Goal: Task Accomplishment & Management: Complete application form

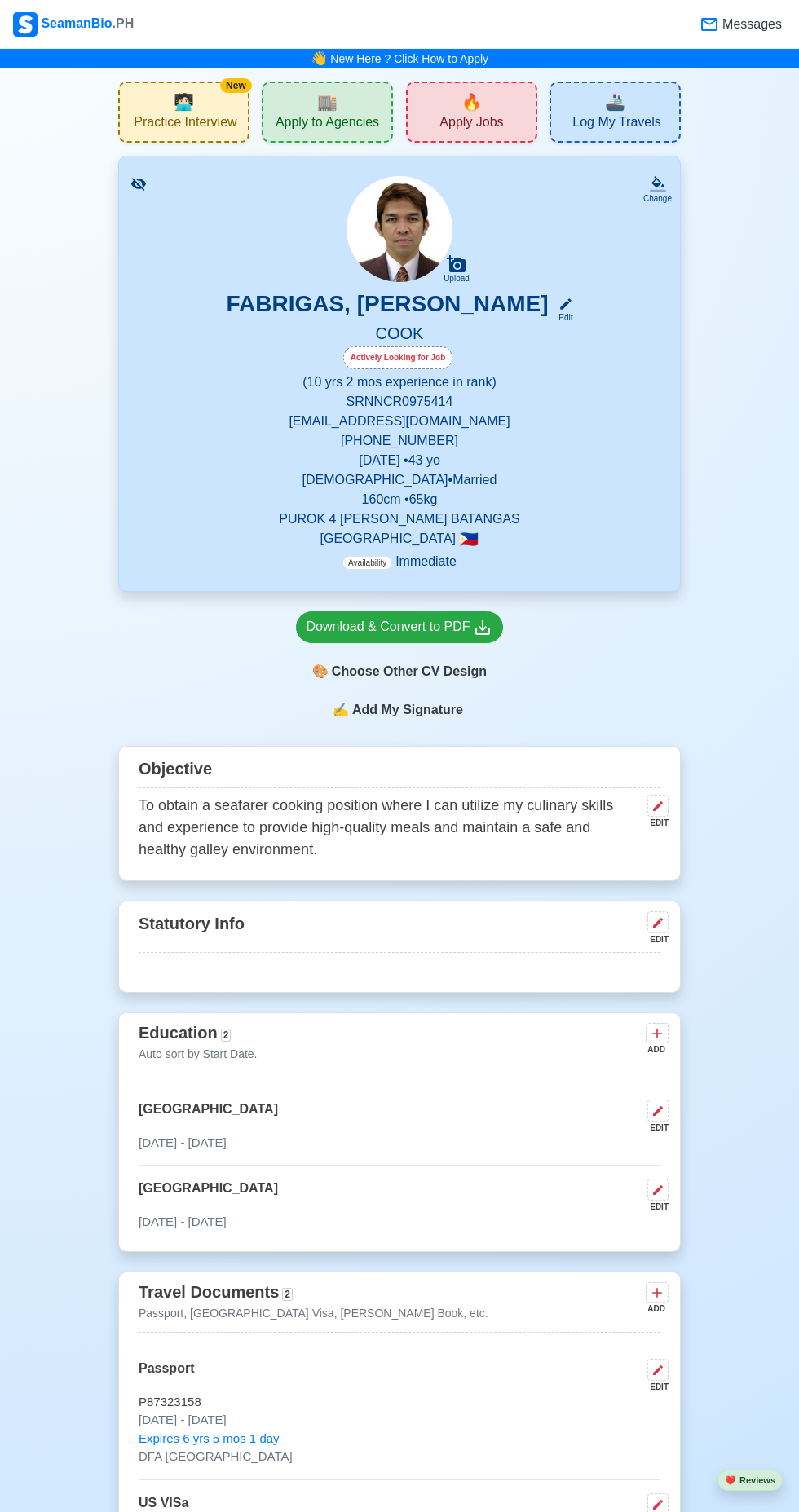
click at [573, 317] on div "Edit" at bounding box center [562, 317] width 21 height 12
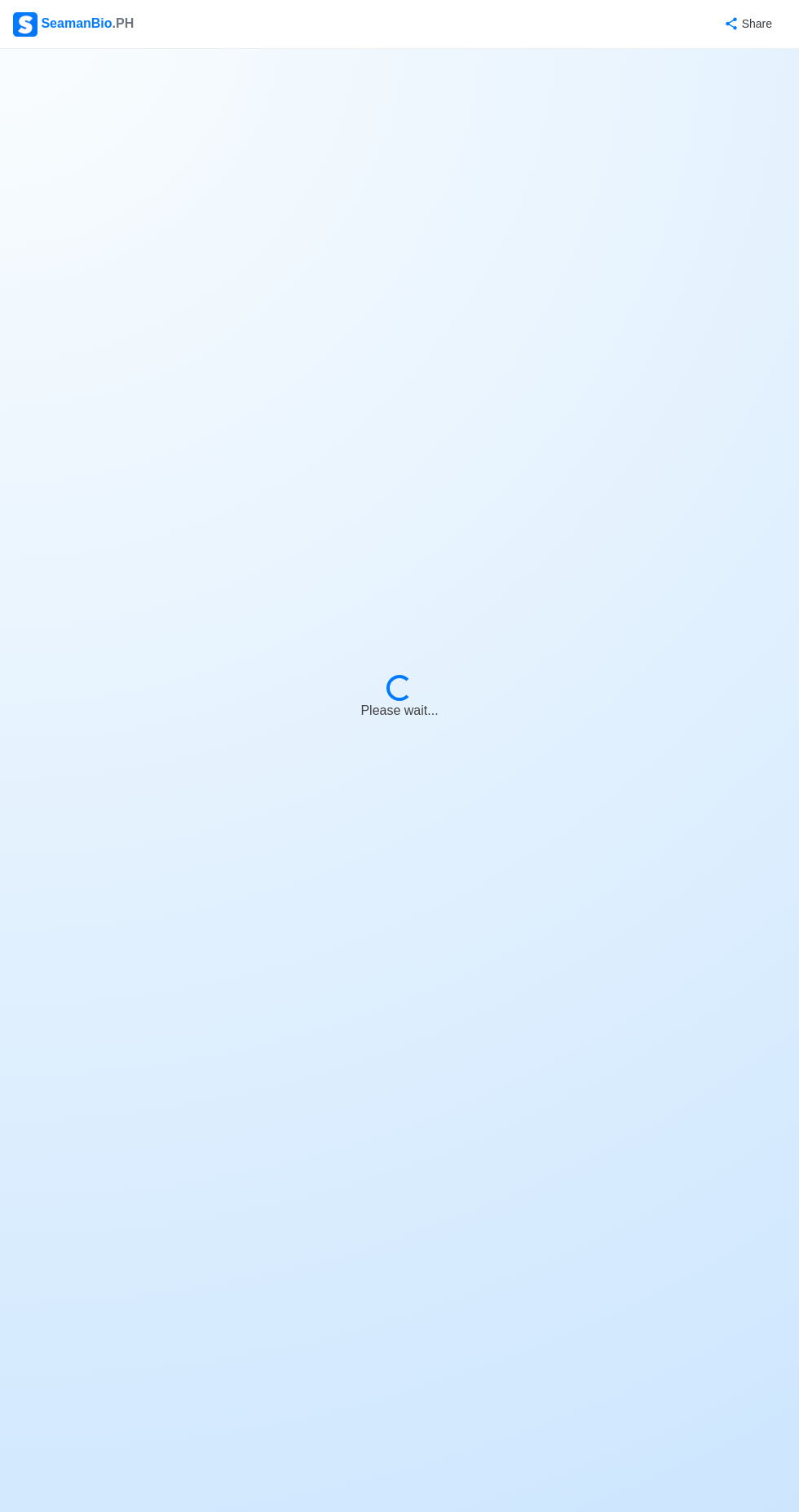
select select "Actively Looking for Job"
select select "Visible for Hiring"
select select "Married"
select select "[DEMOGRAPHIC_DATA]"
select select "PH"
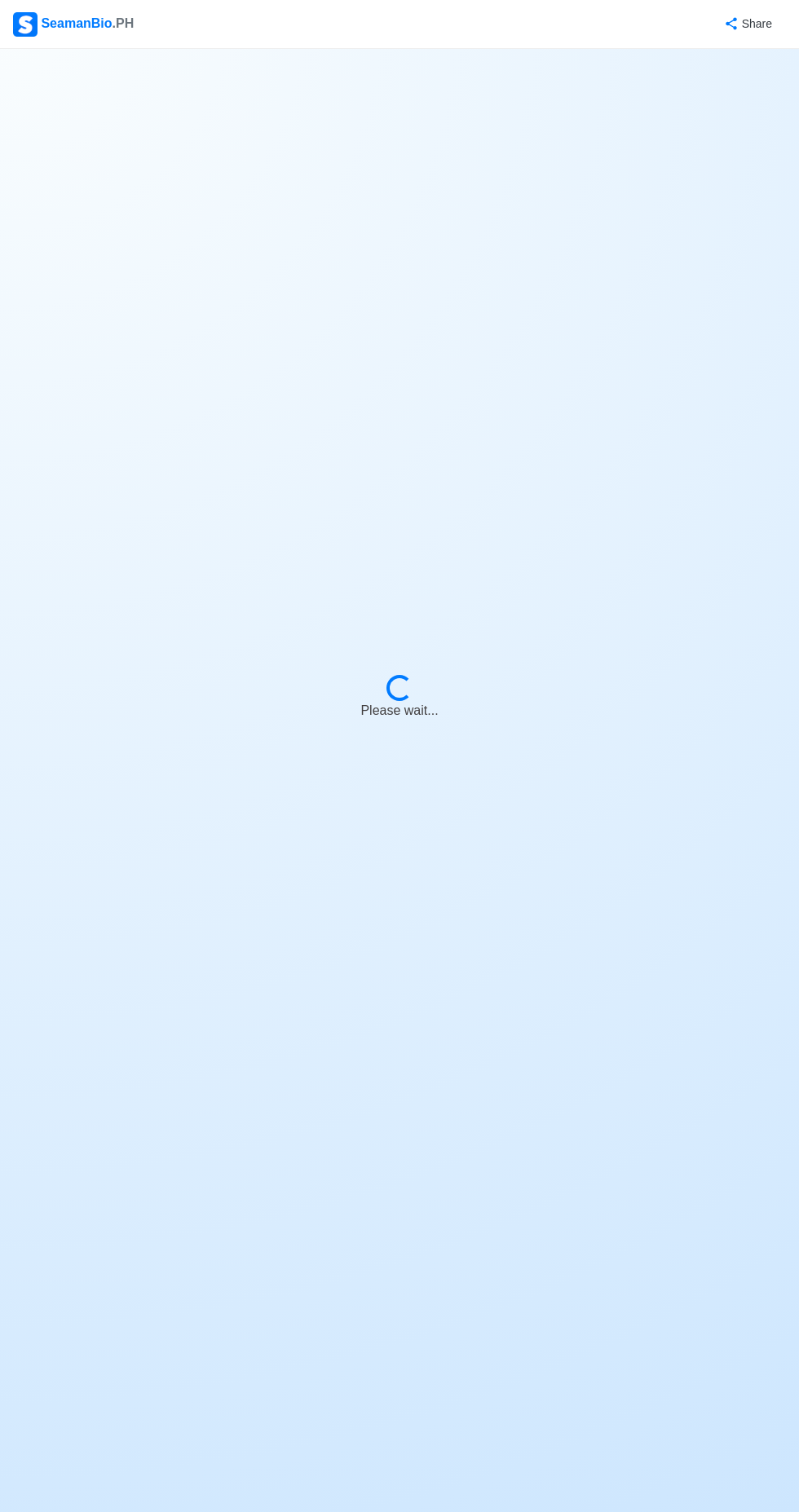
select select "10"
select select "2"
select select "4102416000000"
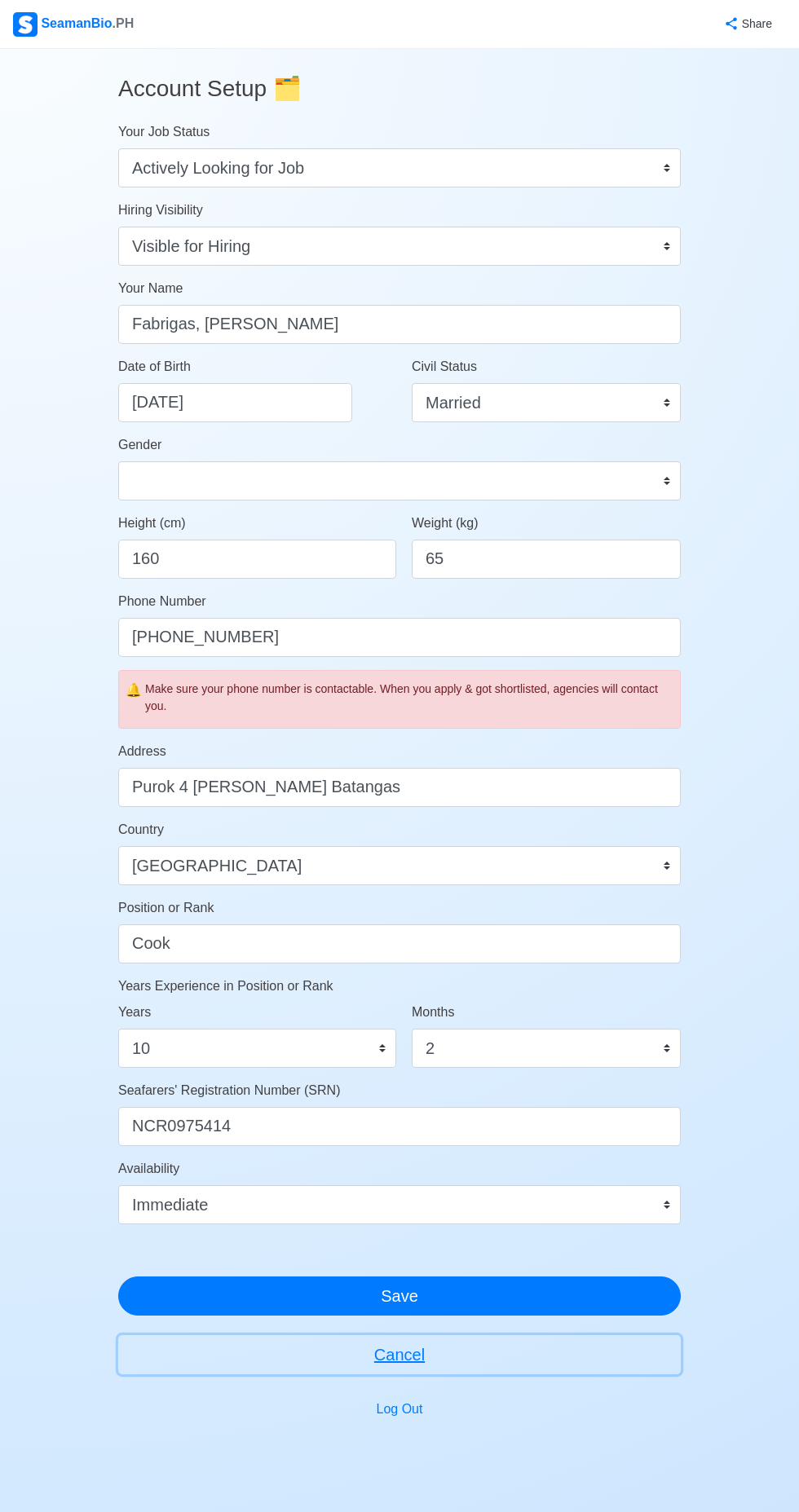
click at [498, 1338] on button "Cancel" at bounding box center [399, 1353] width 563 height 39
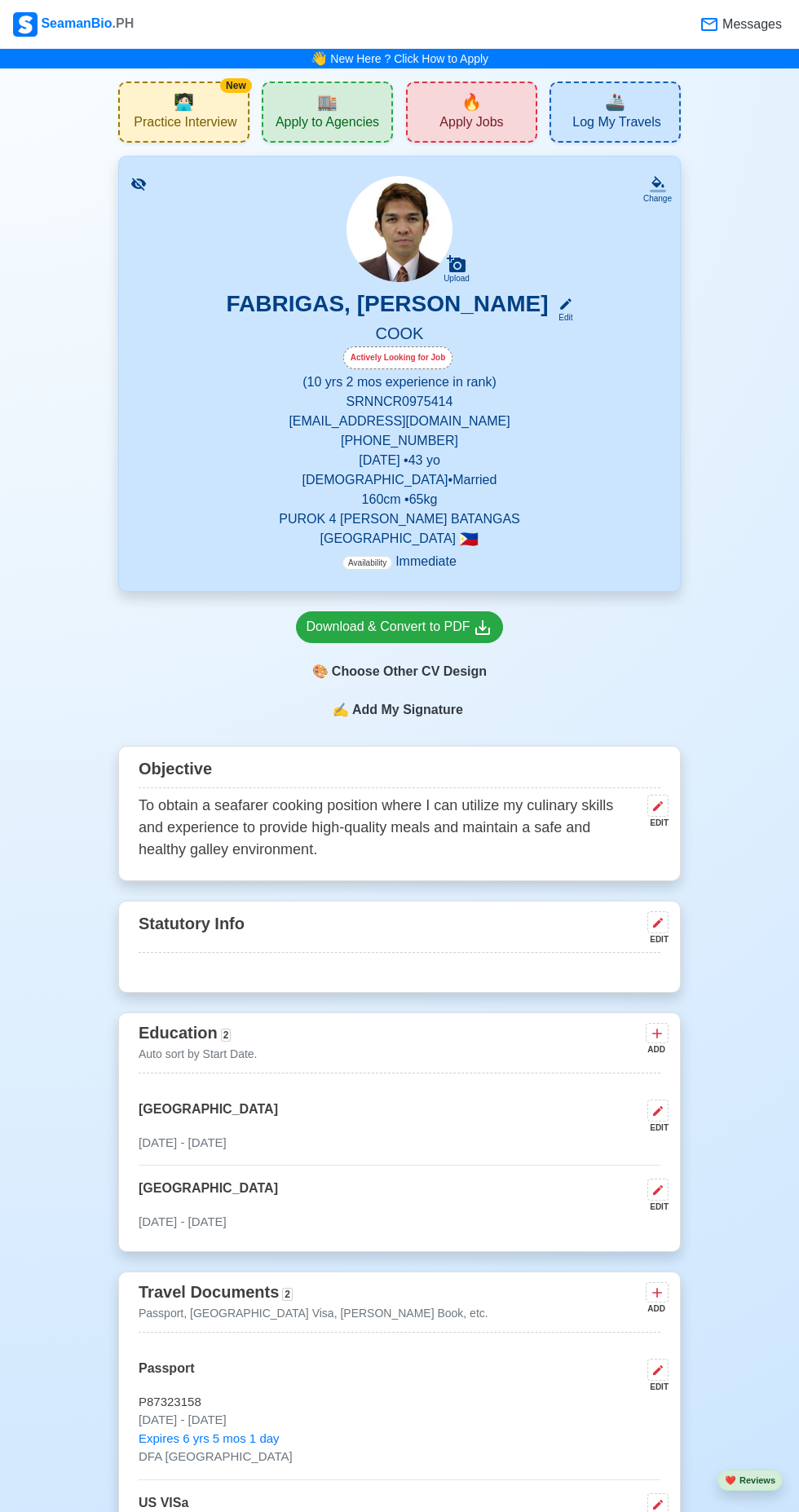
click at [614, 113] on span "🚢" at bounding box center [614, 102] width 20 height 25
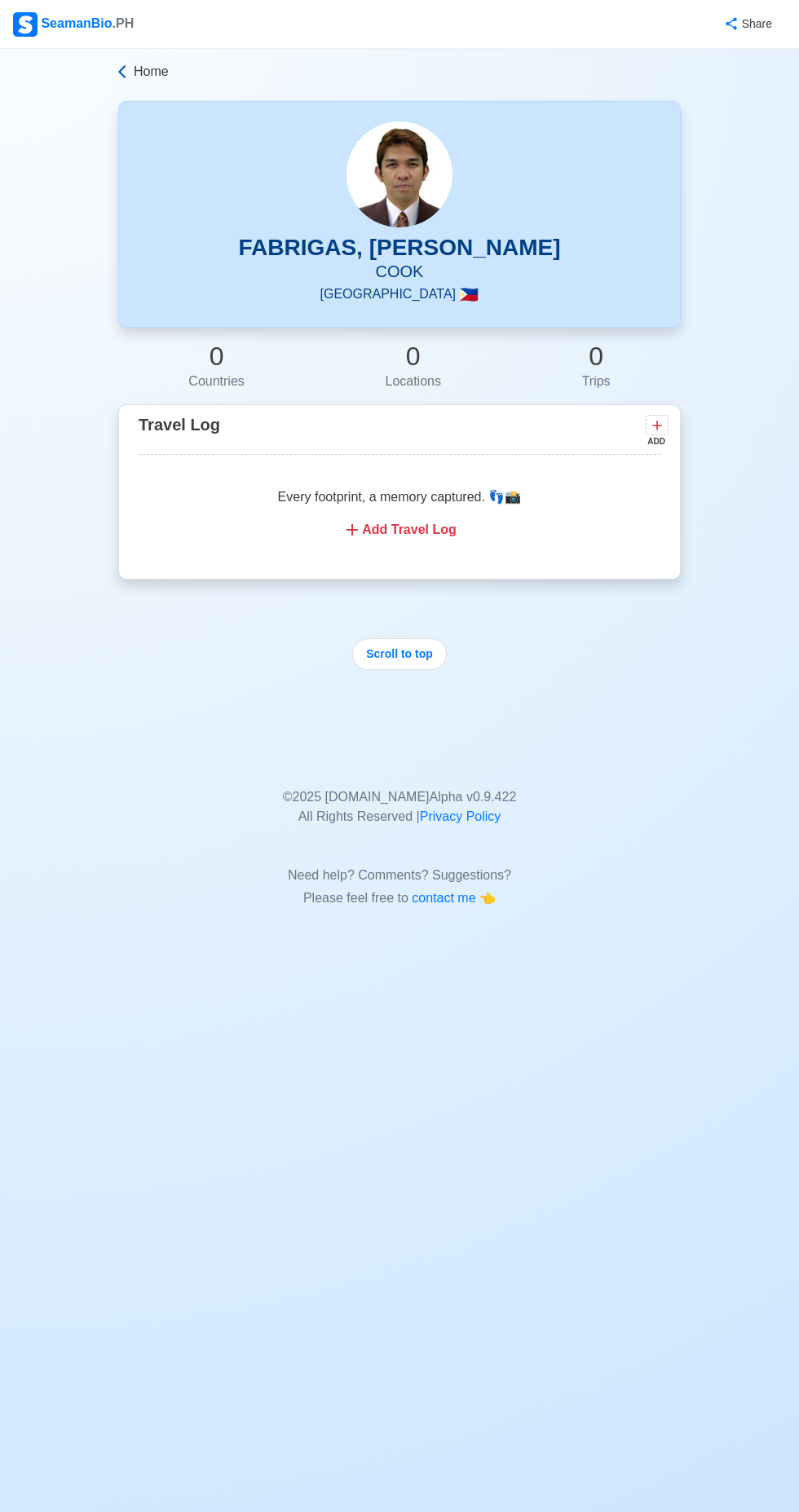
click at [115, 66] on icon at bounding box center [122, 72] width 16 height 16
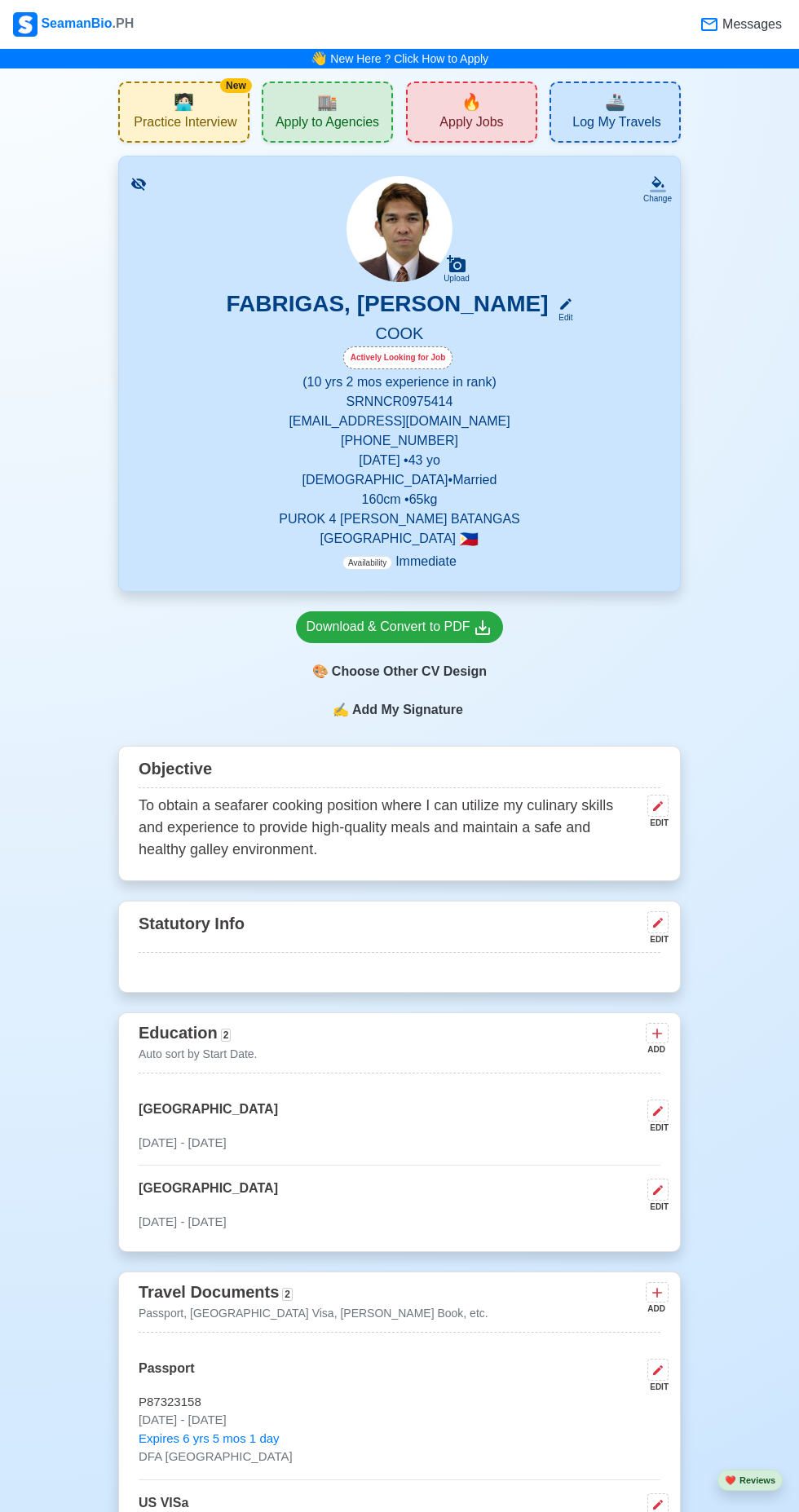
click at [657, 923] on icon at bounding box center [657, 922] width 13 height 13
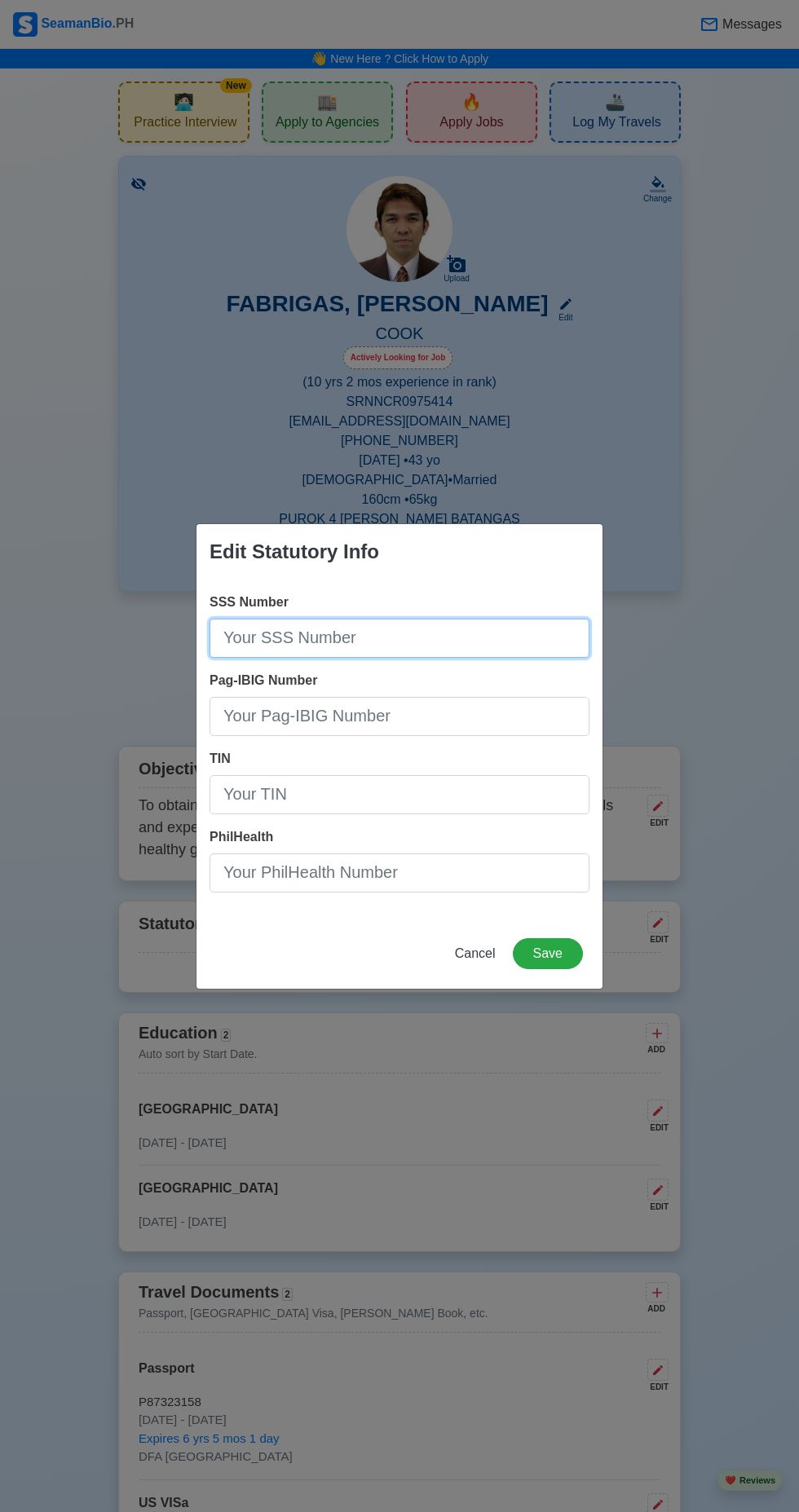
click at [459, 657] on input "SSS Number" at bounding box center [399, 637] width 380 height 39
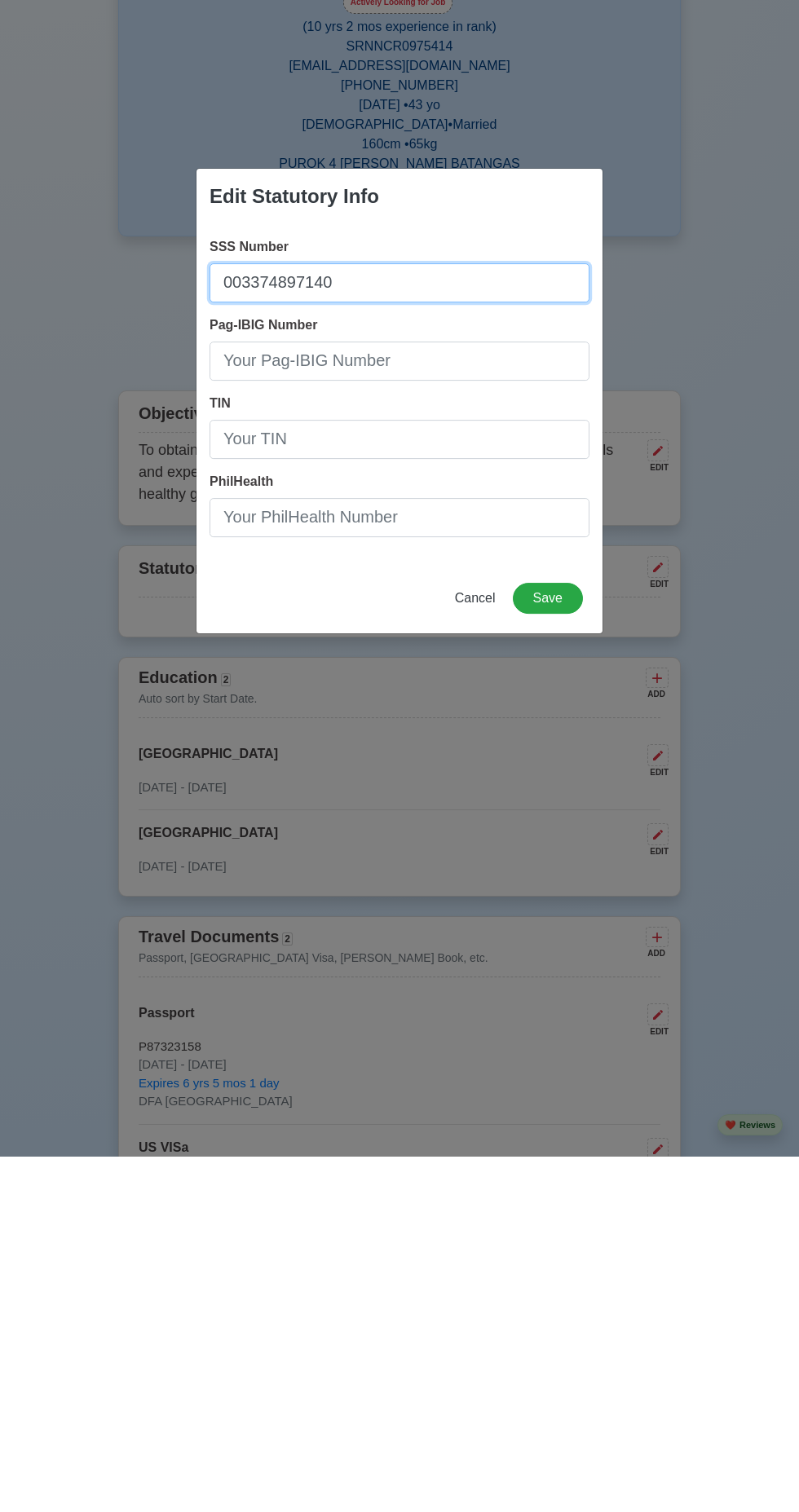
type input "003374897140"
click at [560, 959] on button "Save" at bounding box center [548, 952] width 70 height 31
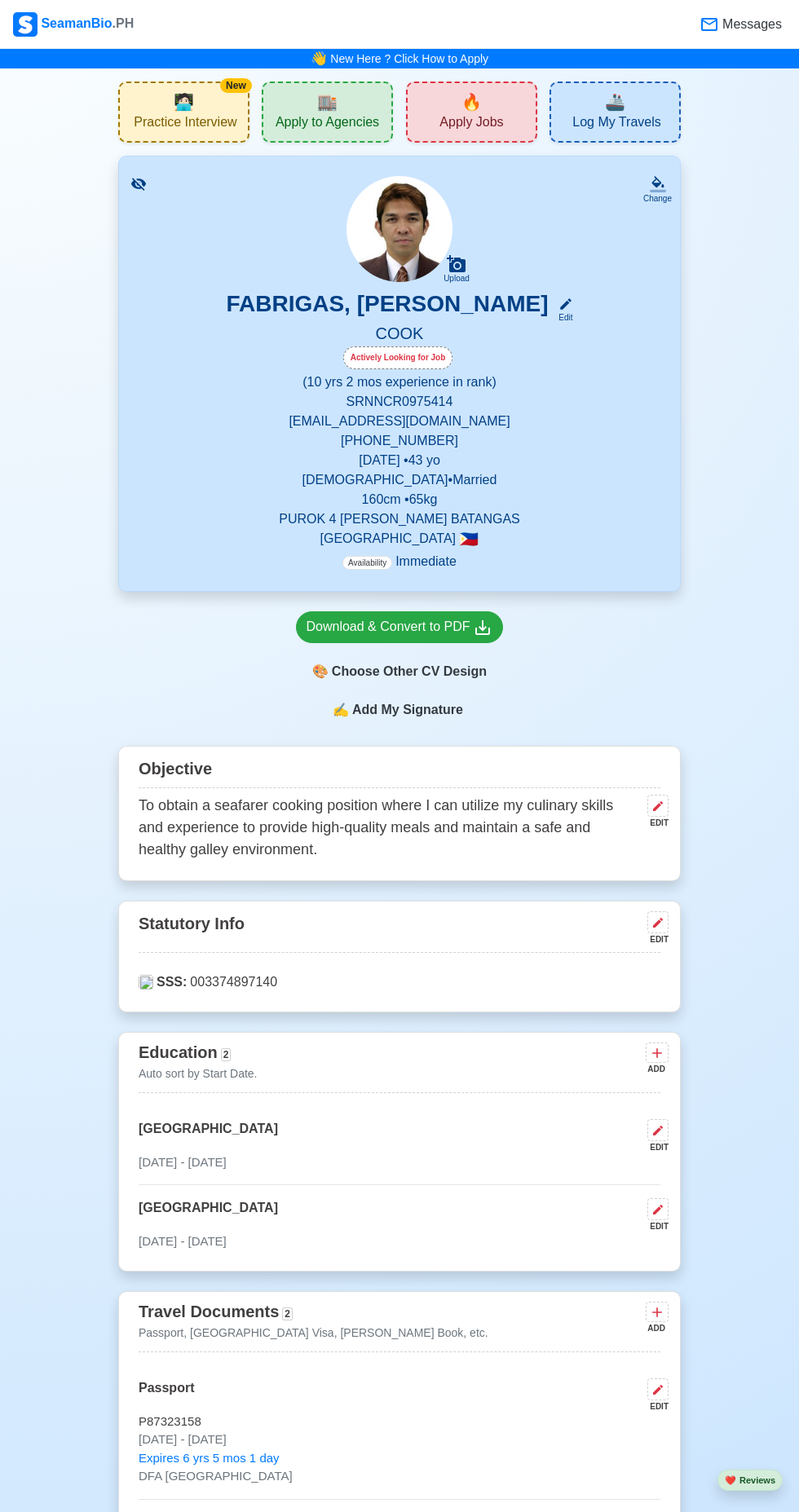
click at [656, 918] on icon at bounding box center [657, 923] width 10 height 10
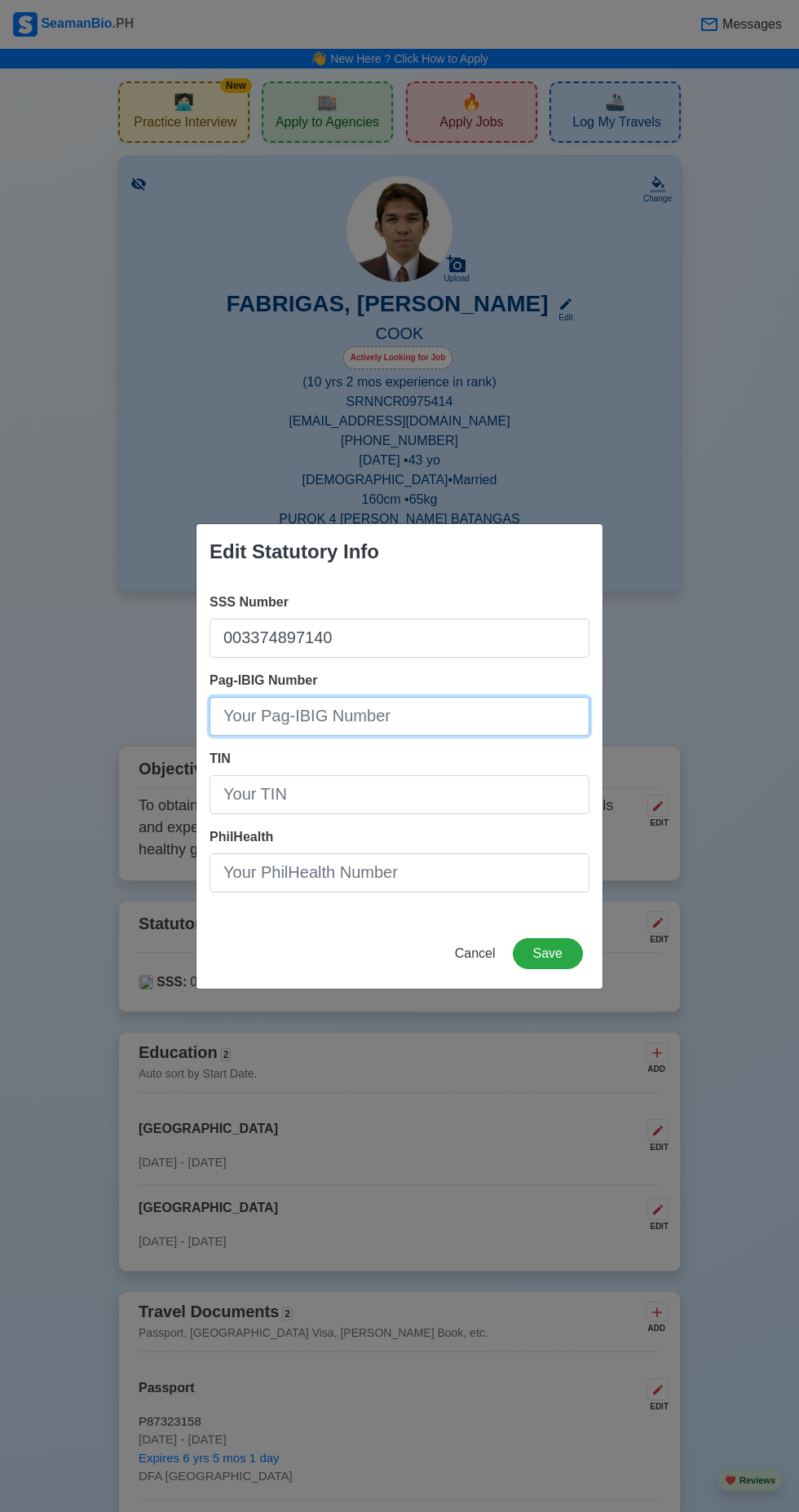
click at [431, 720] on input "Pag-IBIG Number" at bounding box center [399, 716] width 380 height 39
type input "106000414714"
click at [732, 665] on div "Edit Statutory Info SSS Number 003374897140 Pag-IBIG Number 106000414714 TIN Ph…" at bounding box center [399, 756] width 799 height 1512
click at [550, 952] on button "Save" at bounding box center [548, 952] width 70 height 31
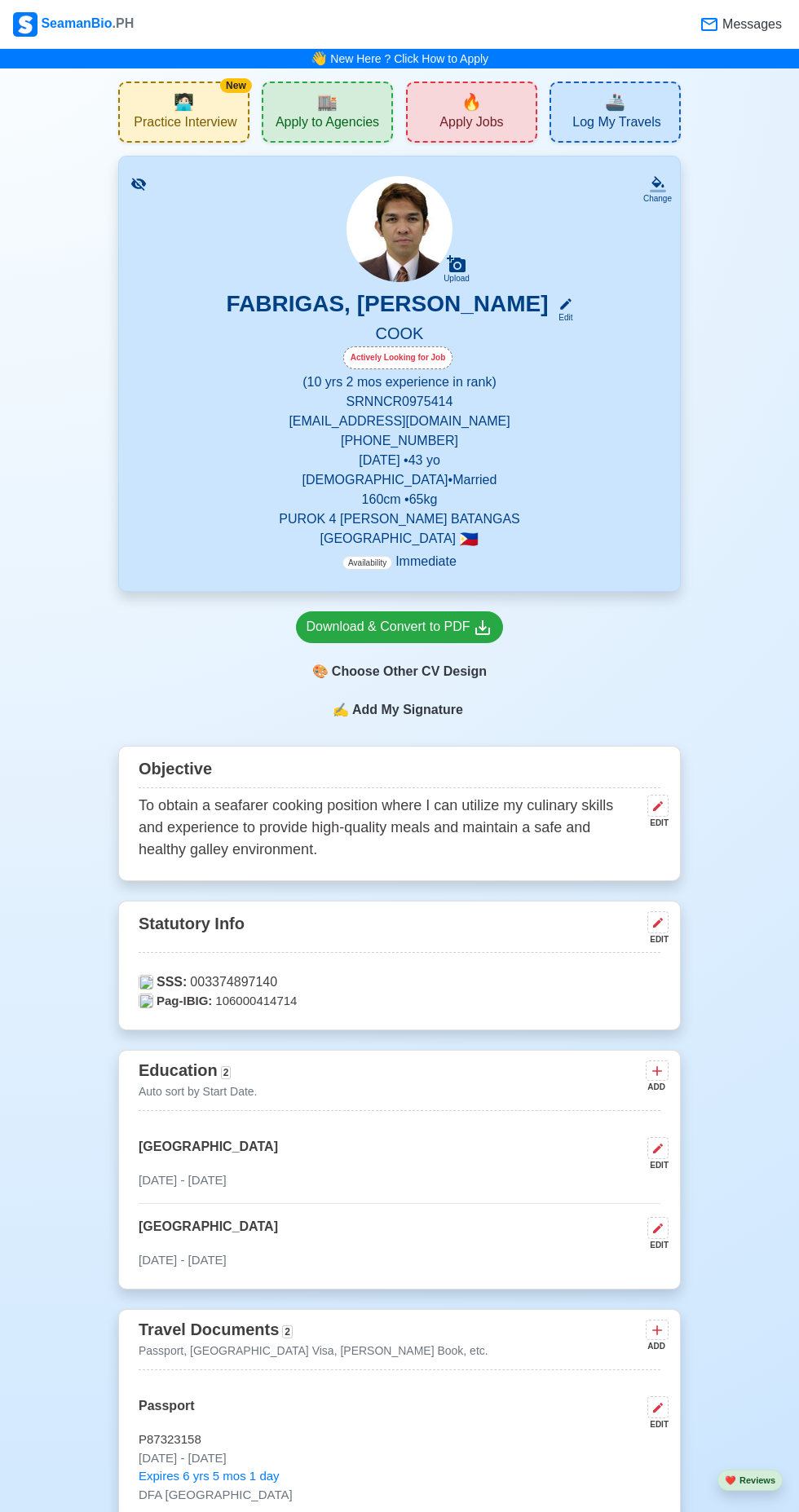
click at [657, 924] on button at bounding box center [657, 922] width 21 height 22
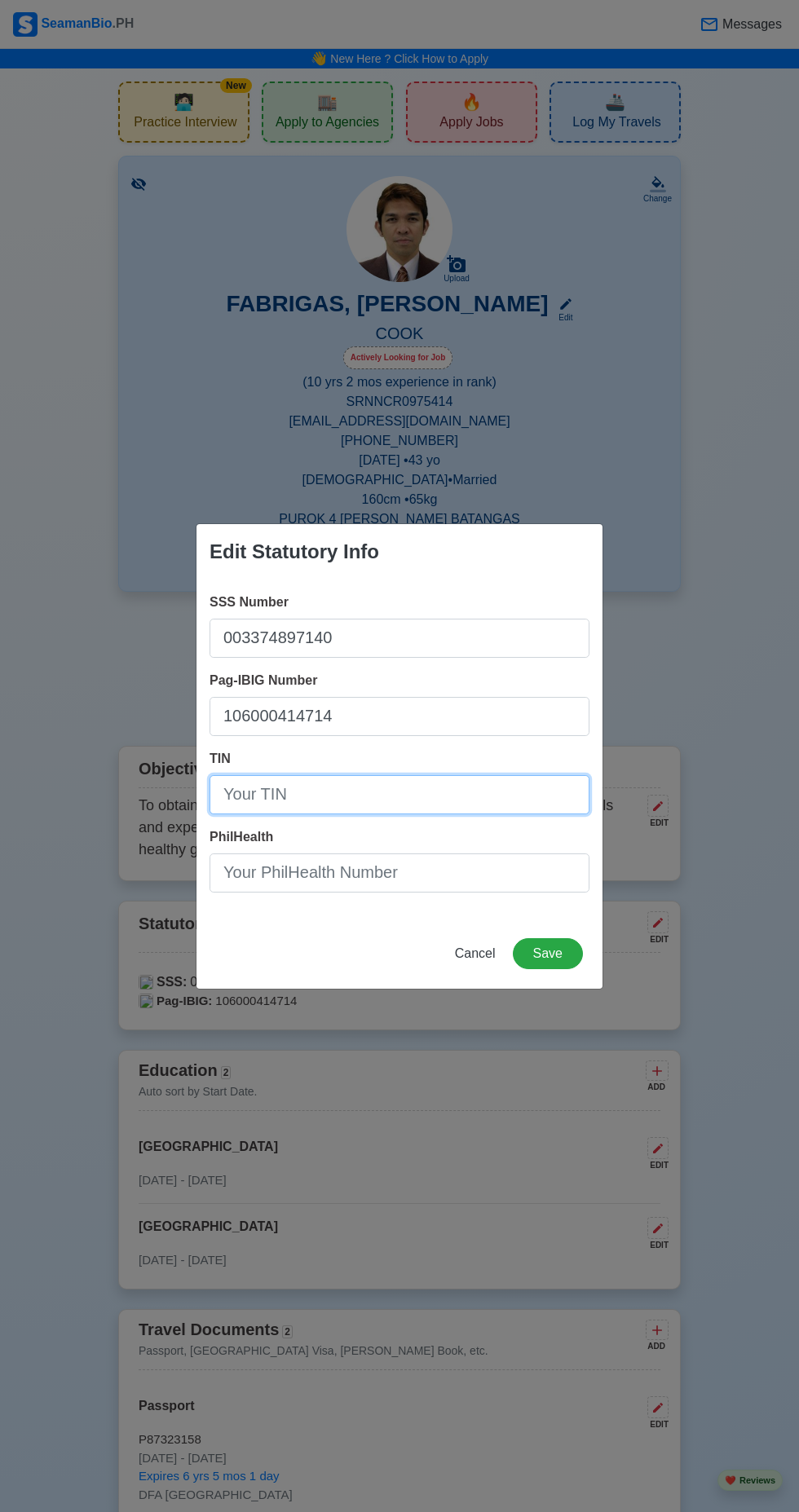
click at [443, 798] on input "TIN" at bounding box center [399, 794] width 380 height 39
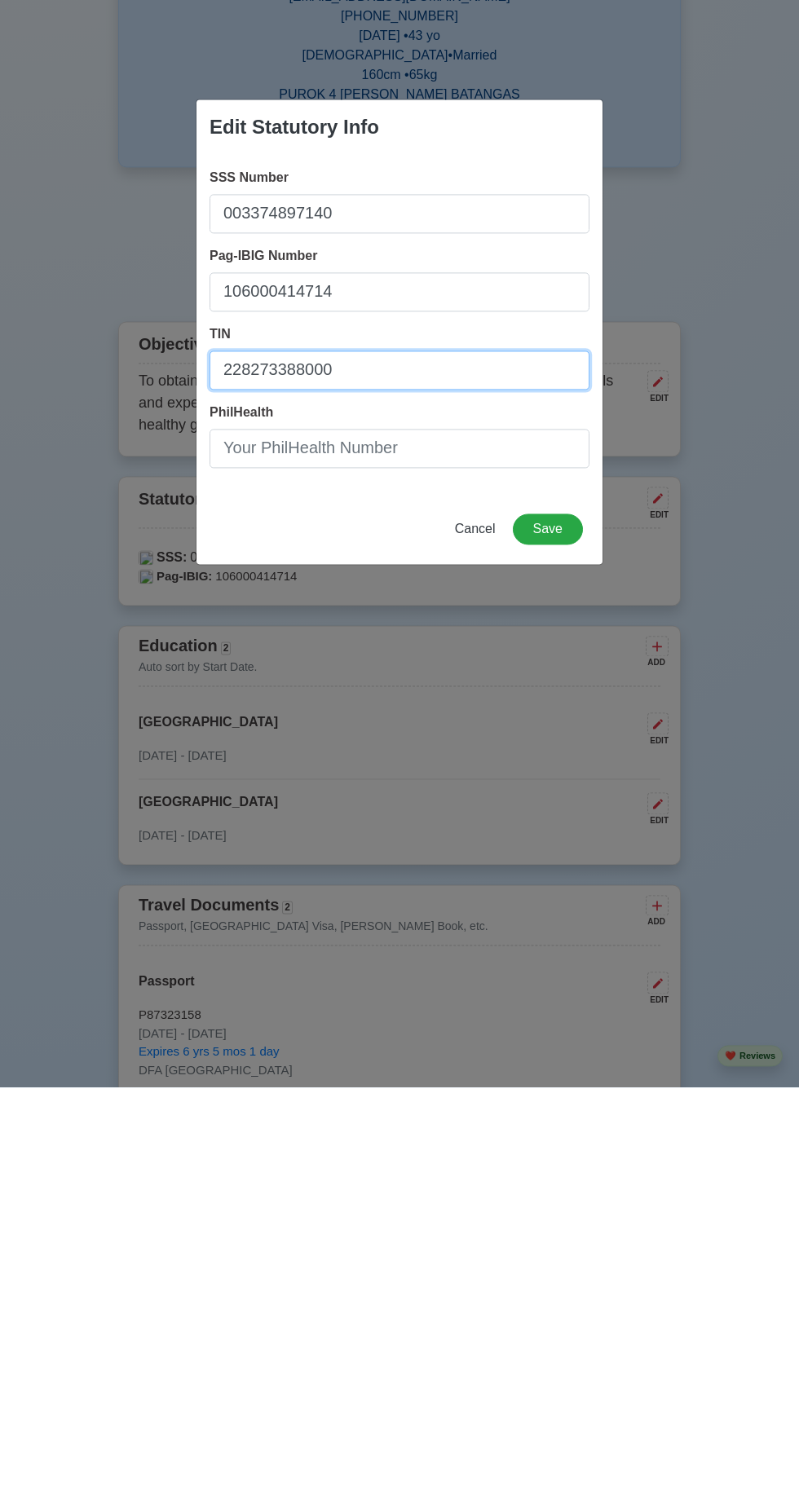
type input "228273388000"
click at [549, 955] on button "Save" at bounding box center [548, 952] width 70 height 31
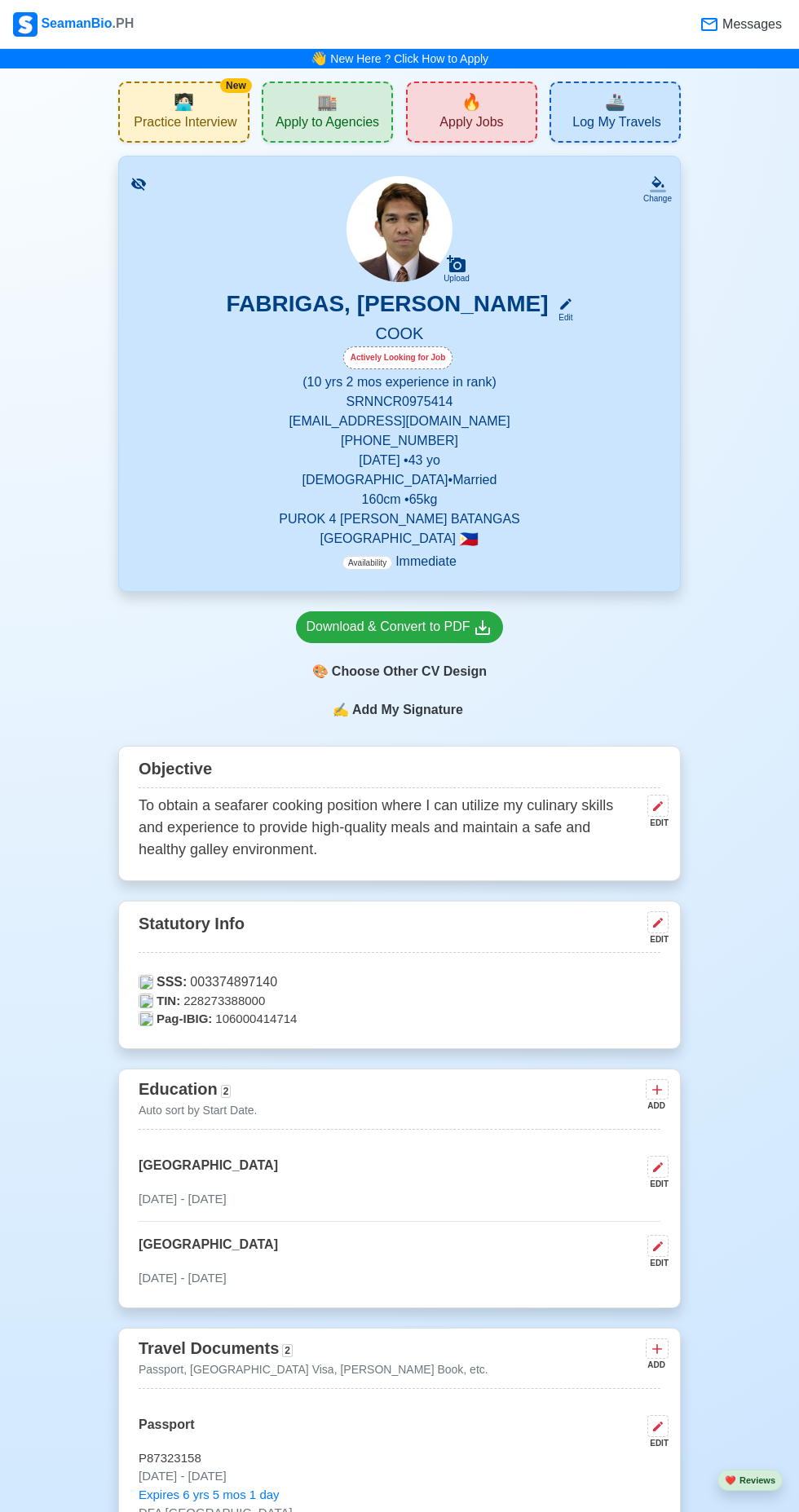
click at [654, 933] on div "EDIT" at bounding box center [654, 939] width 28 height 12
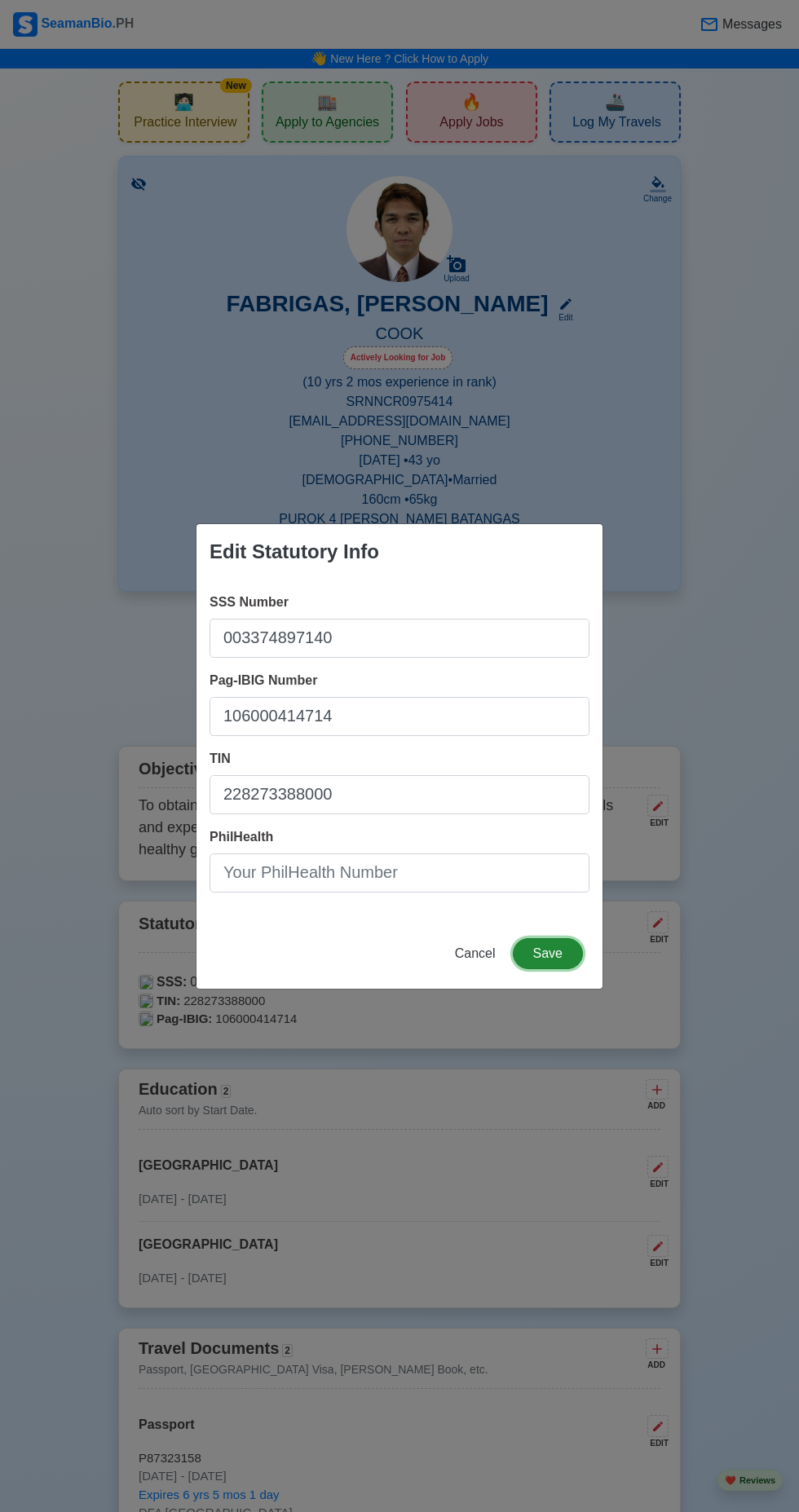
click at [564, 960] on button "Save" at bounding box center [548, 952] width 70 height 31
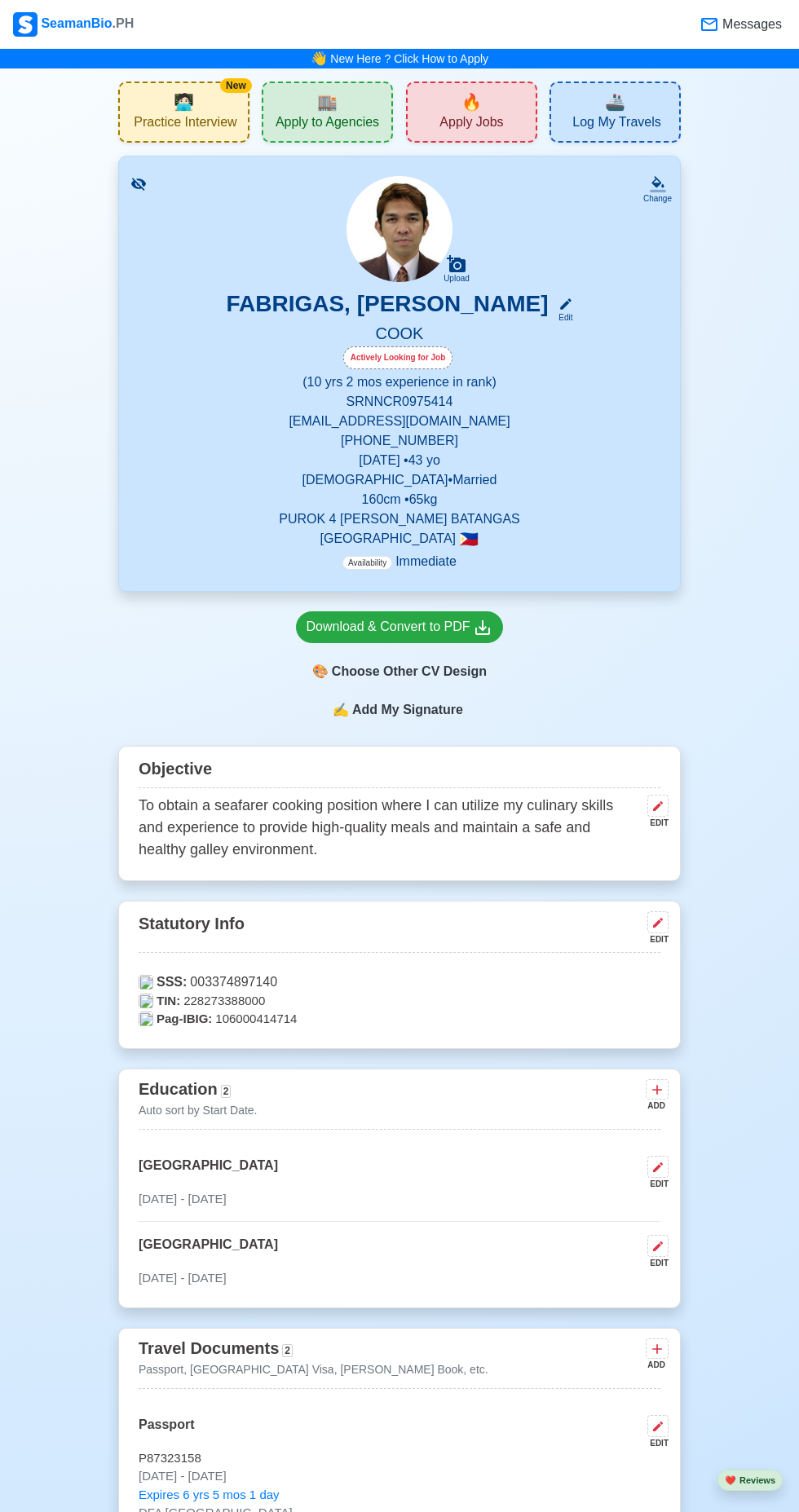
click at [737, 25] on span "Messages" at bounding box center [750, 25] width 63 height 20
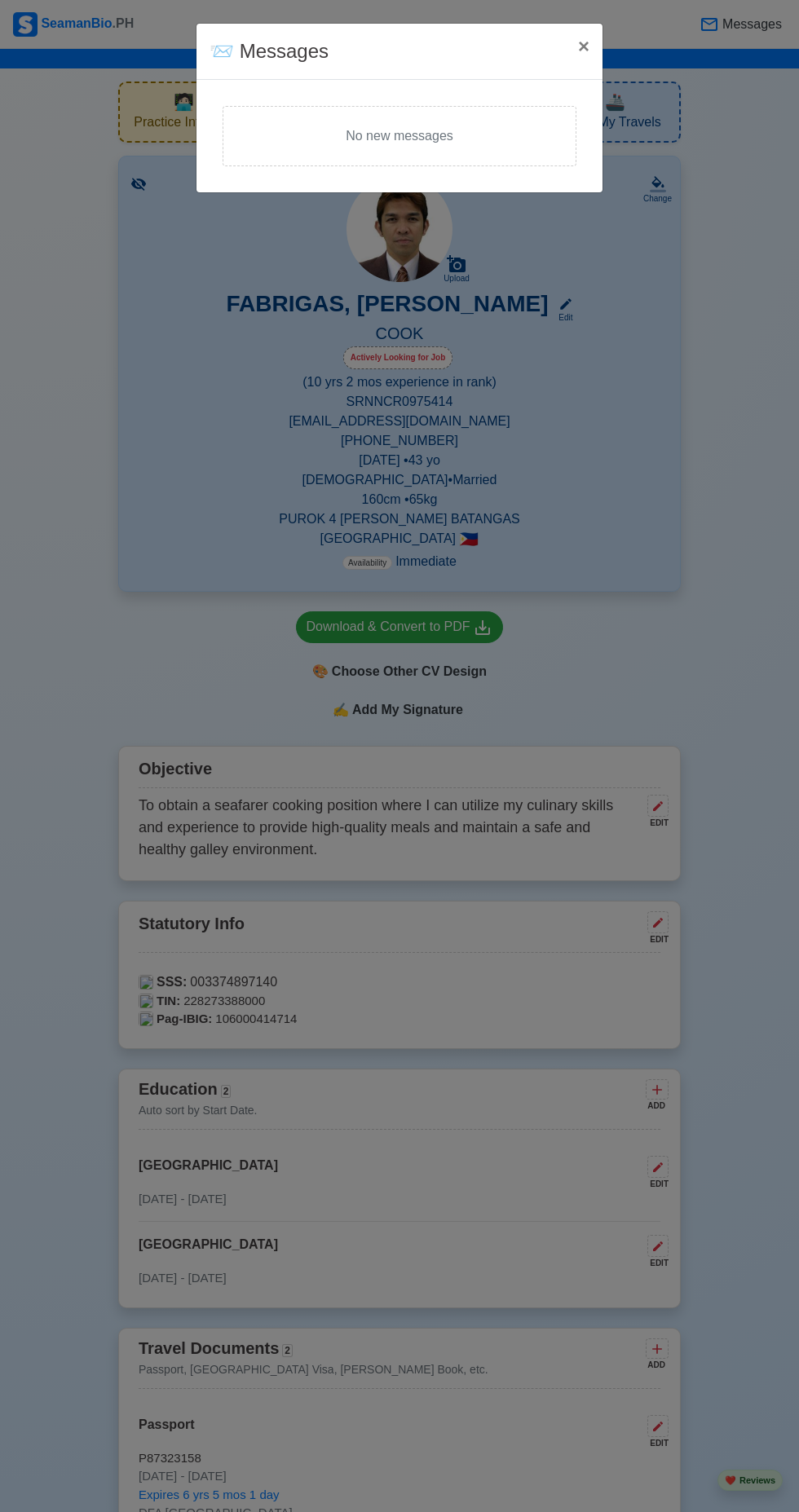
click at [751, 637] on div "📨 Messages × Close No new messages" at bounding box center [399, 756] width 799 height 1512
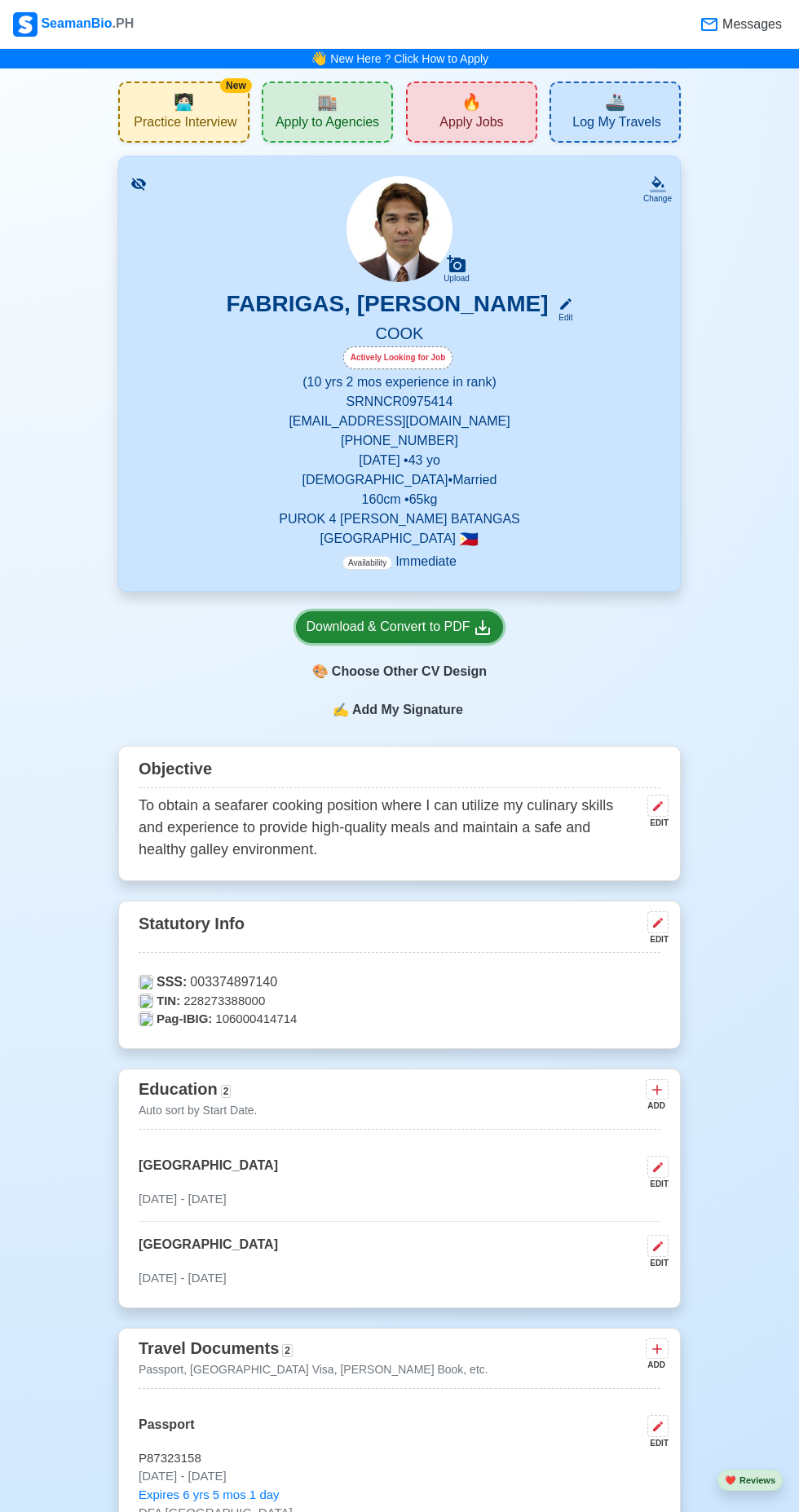
click at [450, 625] on div "Download & Convert to PDF" at bounding box center [399, 626] width 187 height 20
click at [378, 625] on div "Download & Convert to PDF" at bounding box center [399, 626] width 187 height 20
click at [466, 626] on div "Download & Convert to PDF" at bounding box center [399, 626] width 187 height 20
click at [449, 658] on div "🎨 Choose Other CV Design" at bounding box center [400, 671] width 207 height 31
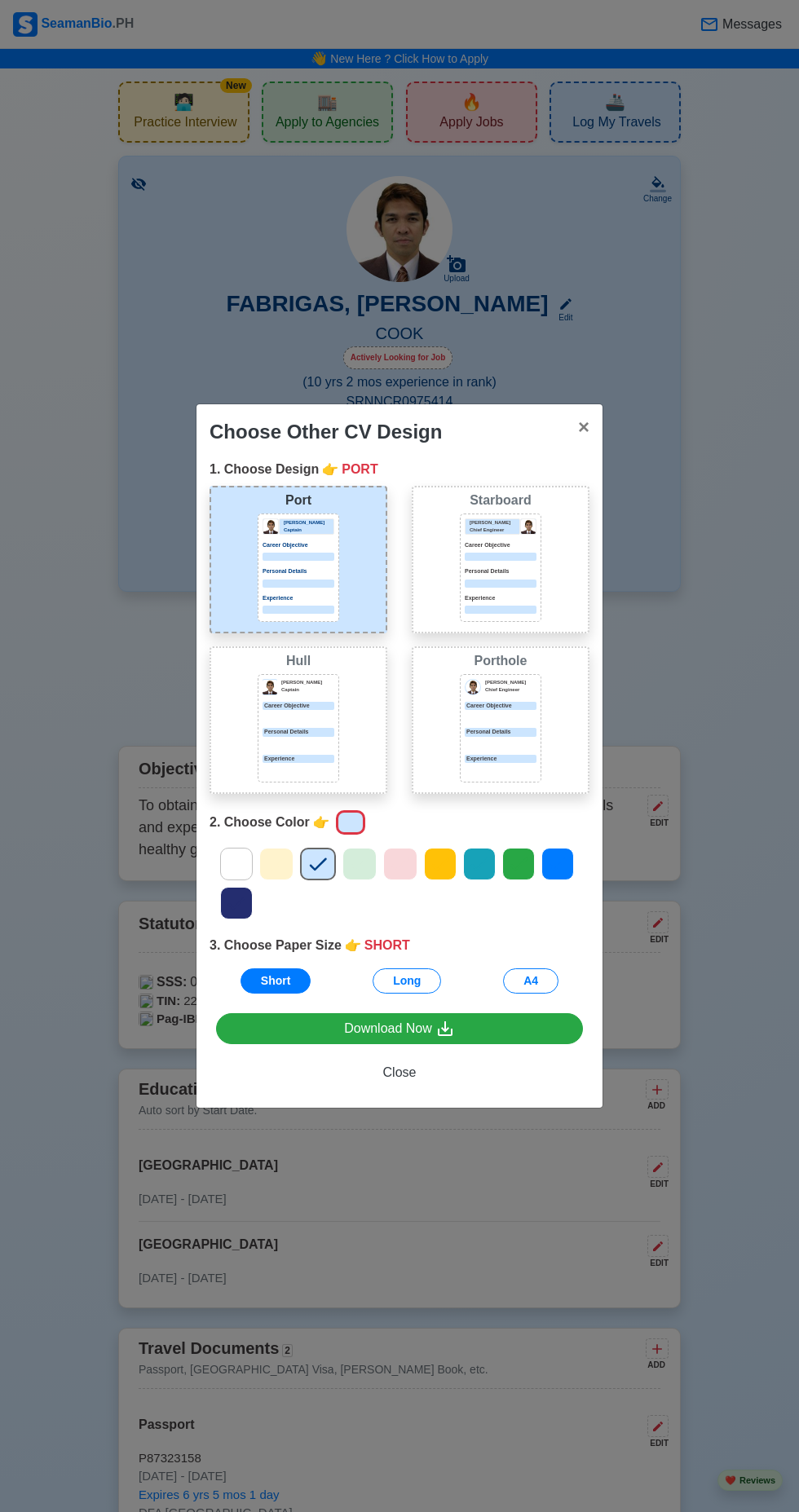
click at [501, 759] on div "Experience" at bounding box center [501, 759] width 72 height 9
click at [518, 750] on div "[PERSON_NAME] Chief Engineer Career Objective Personal Details Experience" at bounding box center [501, 728] width 82 height 109
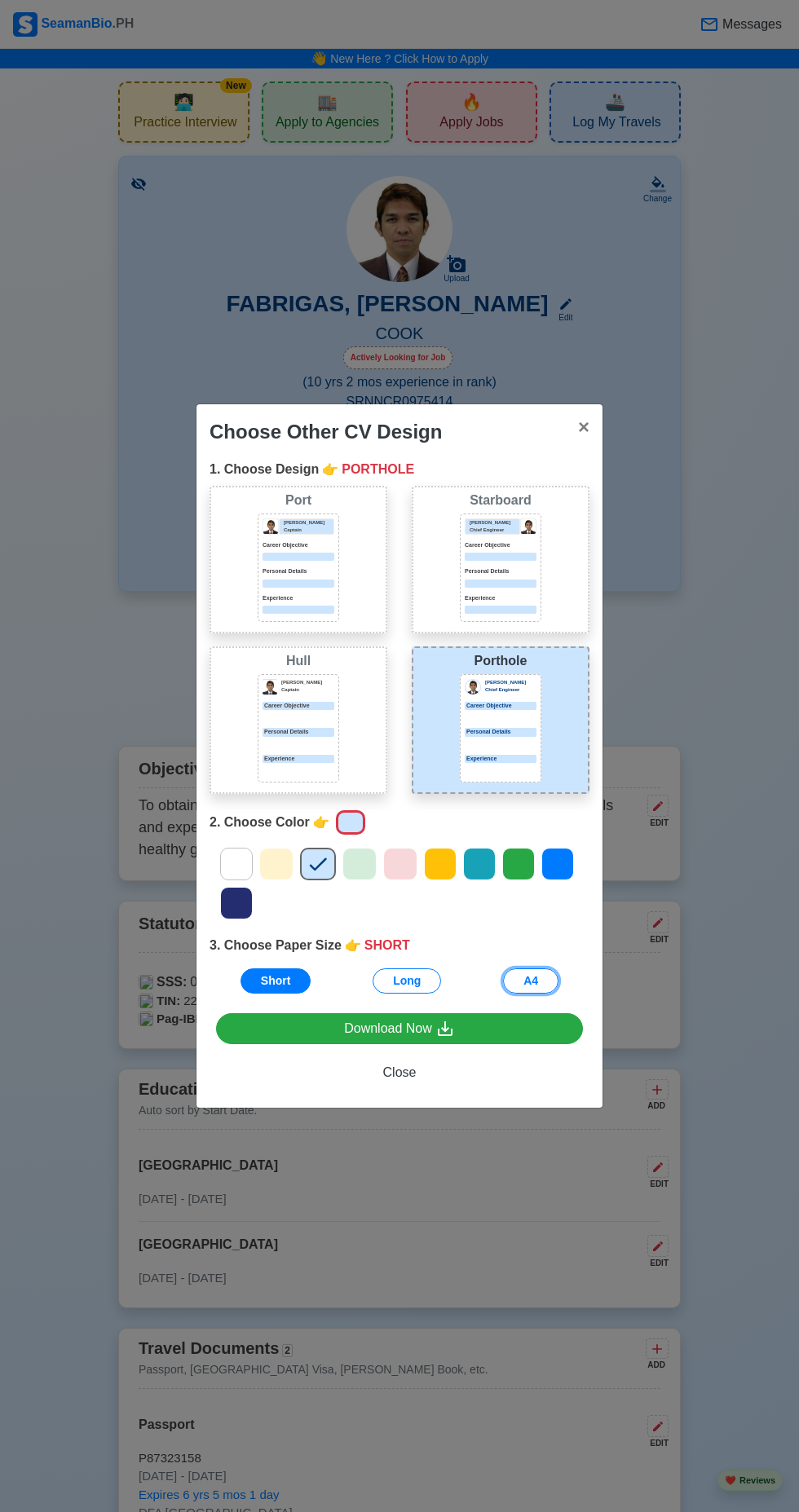
click at [549, 987] on button "A4" at bounding box center [531, 980] width 56 height 25
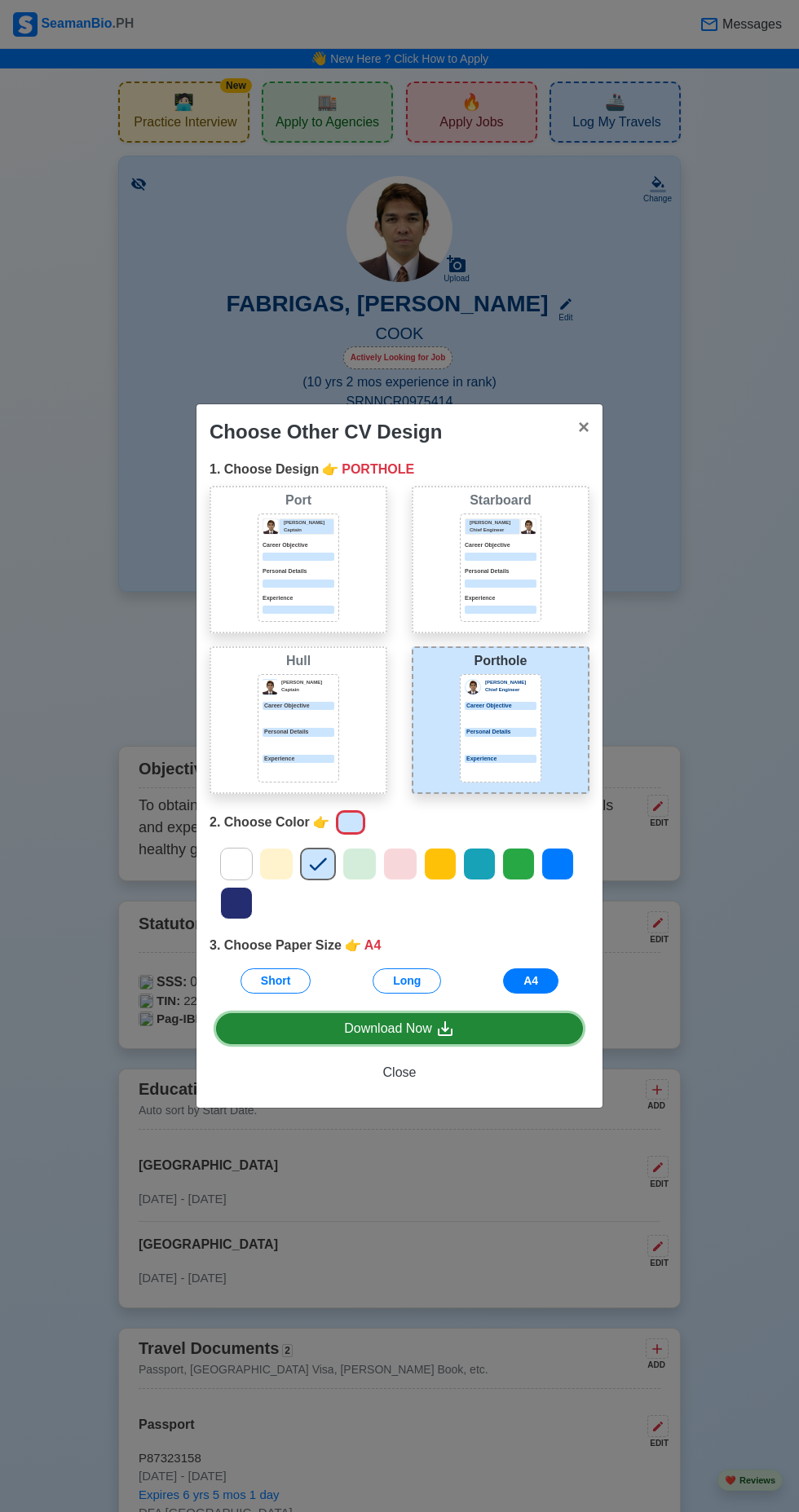
click at [490, 1039] on link "Download Now" at bounding box center [400, 1029] width 367 height 32
click at [482, 1036] on link "Download Now" at bounding box center [400, 1029] width 367 height 32
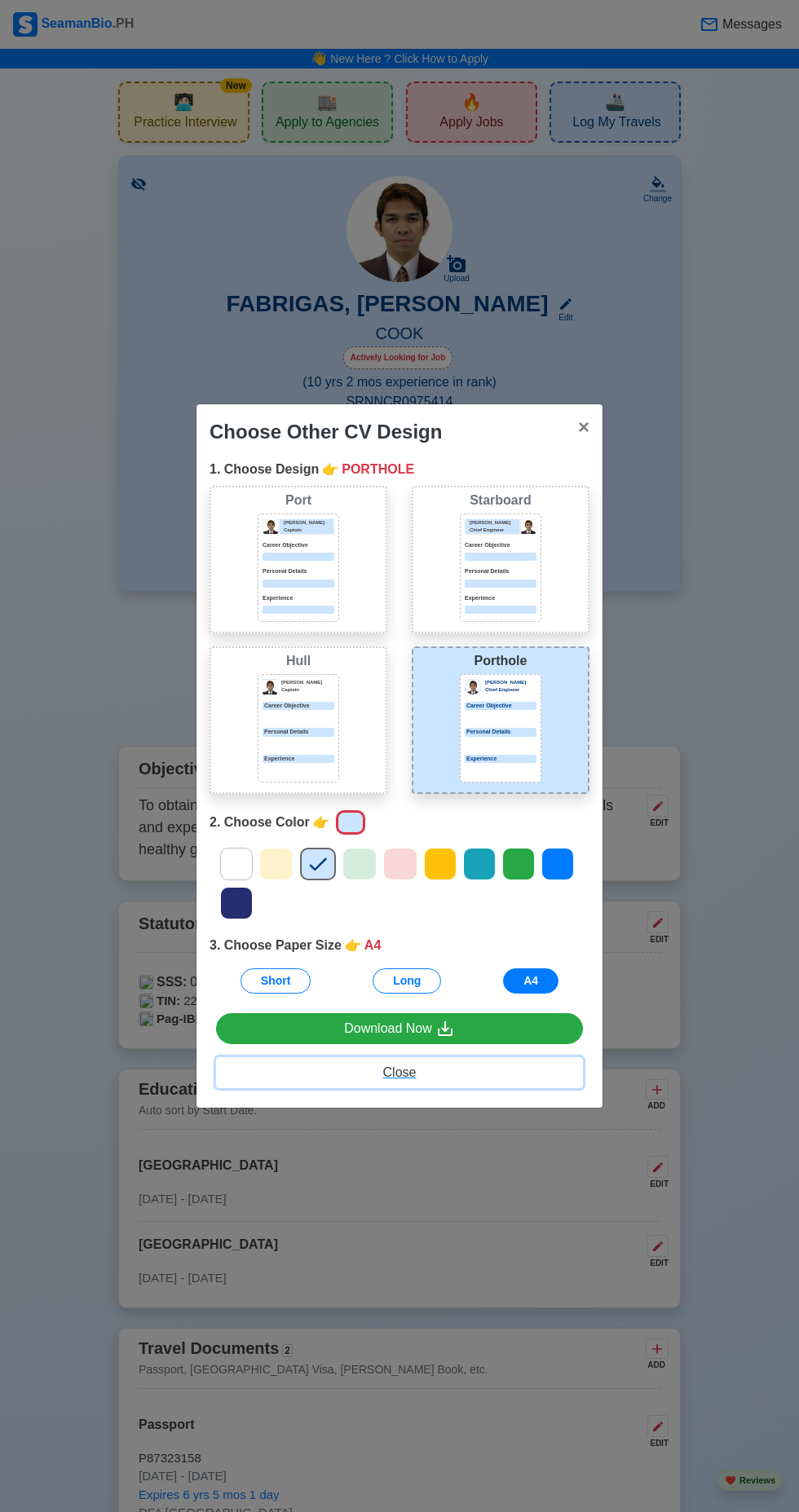
click at [409, 1075] on span "Close" at bounding box center [399, 1072] width 33 height 14
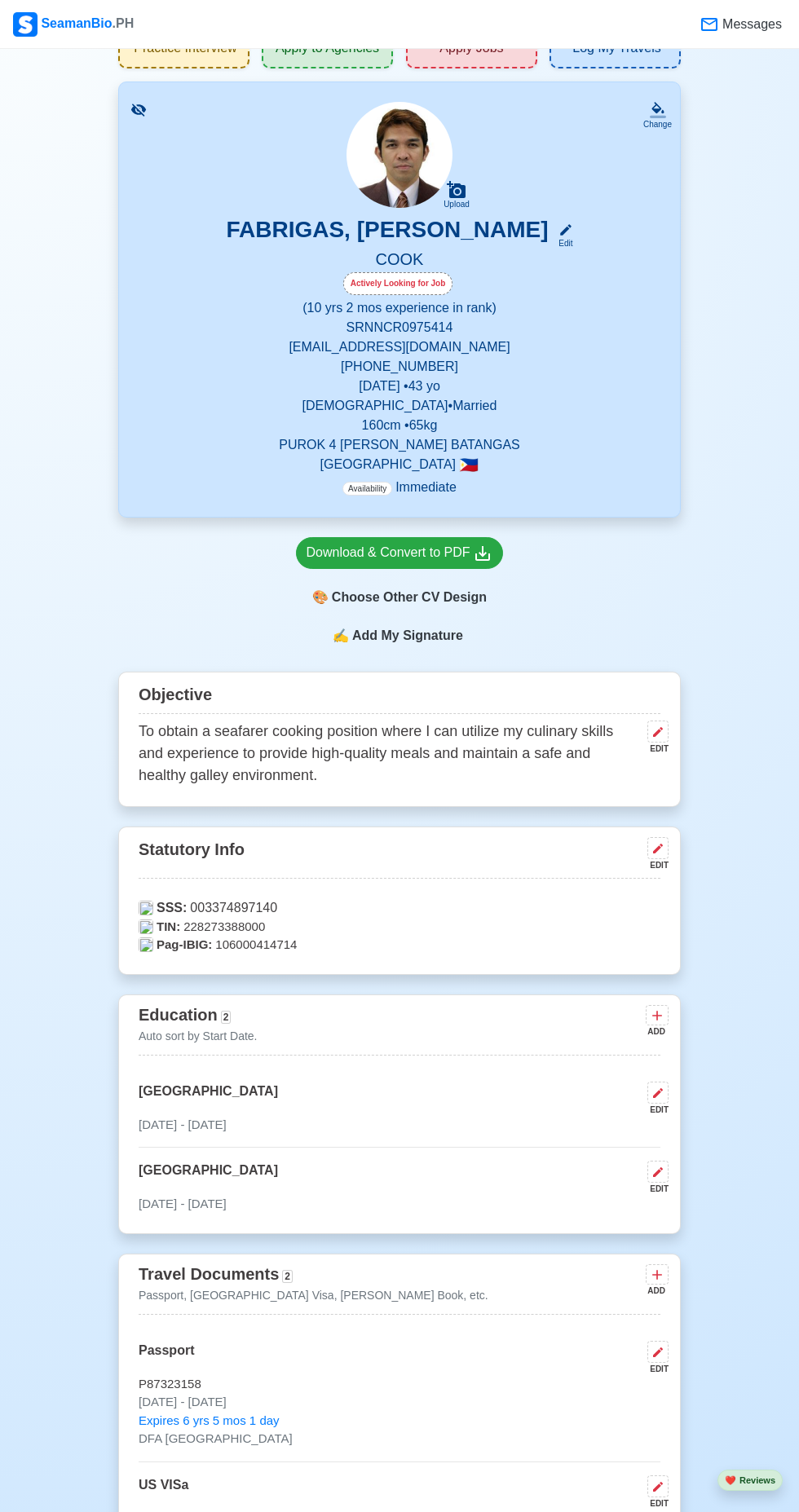
scroll to position [82, 0]
